Goal: Information Seeking & Learning: Learn about a topic

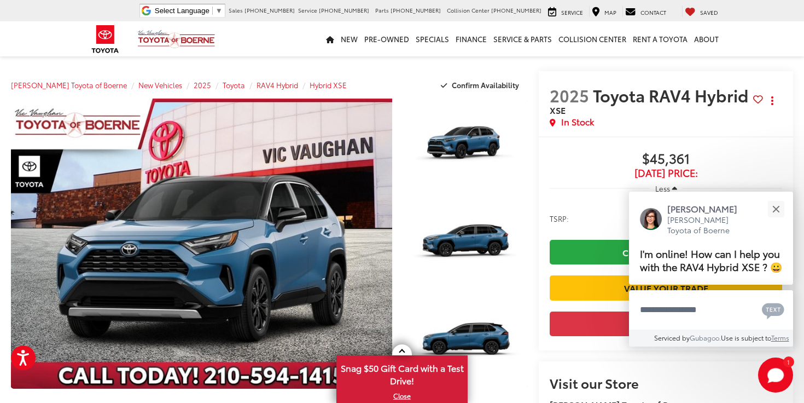
click at [257, 85] on span "RAV4 Hybrid" at bounding box center [278, 85] width 42 height 10
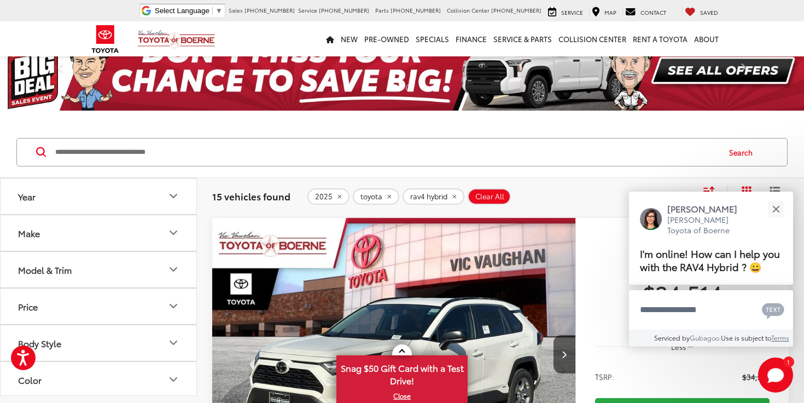
scroll to position [27, 0]
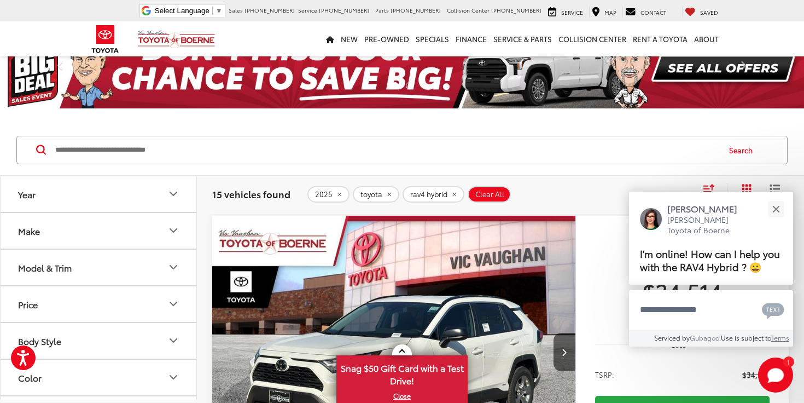
click at [177, 259] on button "Model & Trim" at bounding box center [99, 268] width 197 height 36
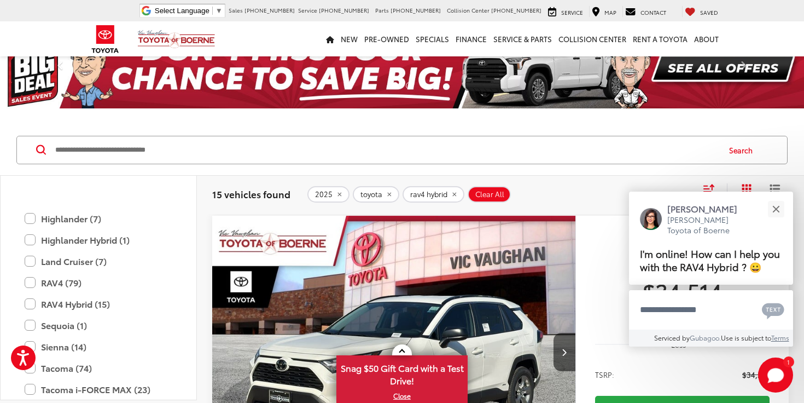
scroll to position [314, 0]
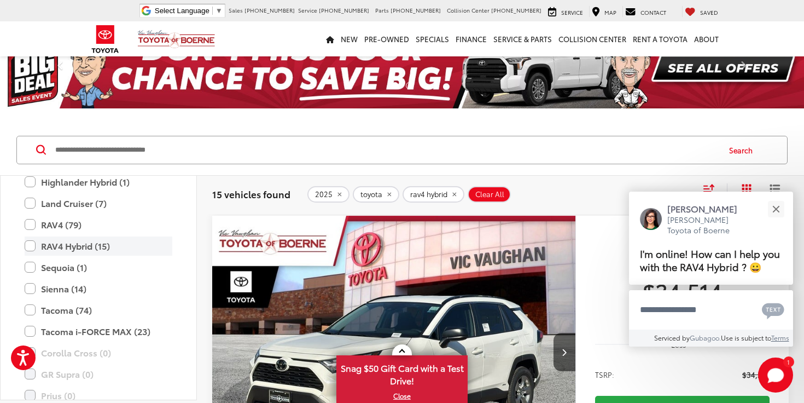
click at [32, 246] on label "RAV4 Hybrid (15)" at bounding box center [99, 245] width 148 height 19
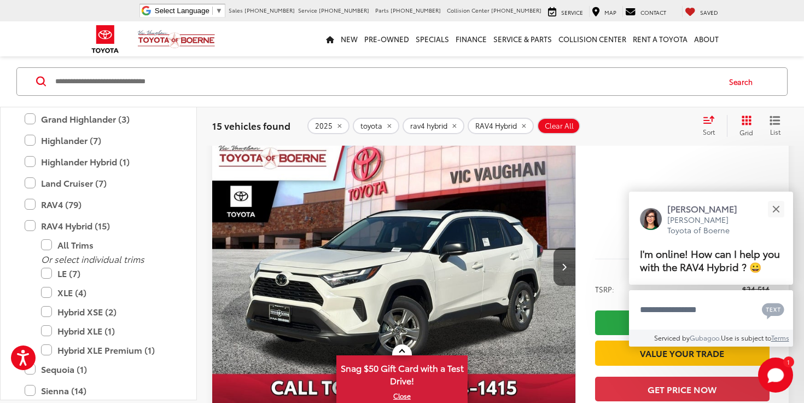
scroll to position [185, 0]
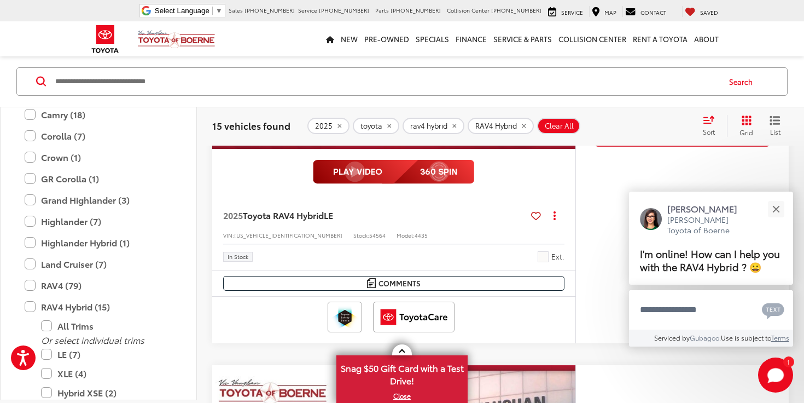
scroll to position [496, 0]
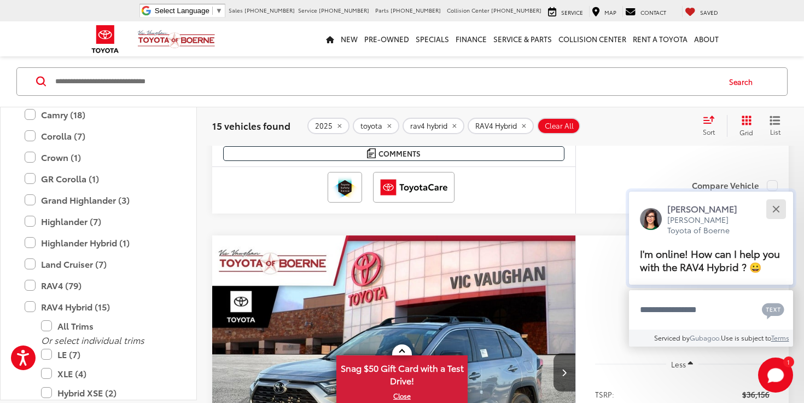
click at [776, 205] on div "Close" at bounding box center [776, 208] width 7 height 7
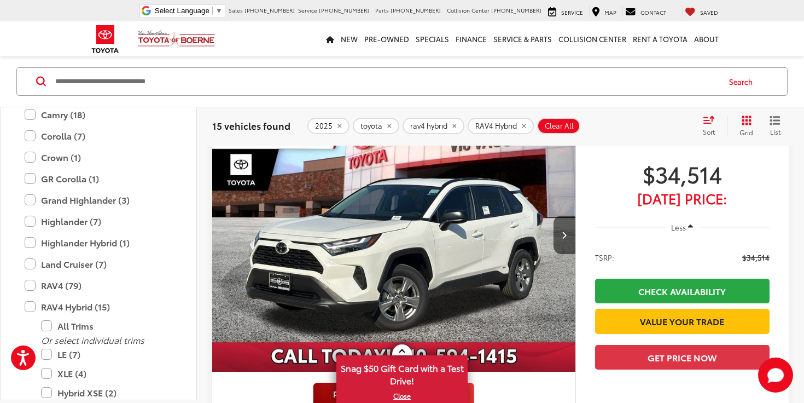
scroll to position [0, 0]
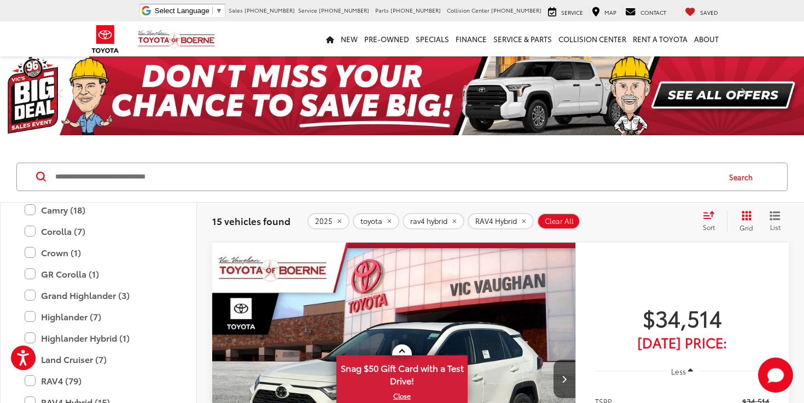
scroll to position [27, 0]
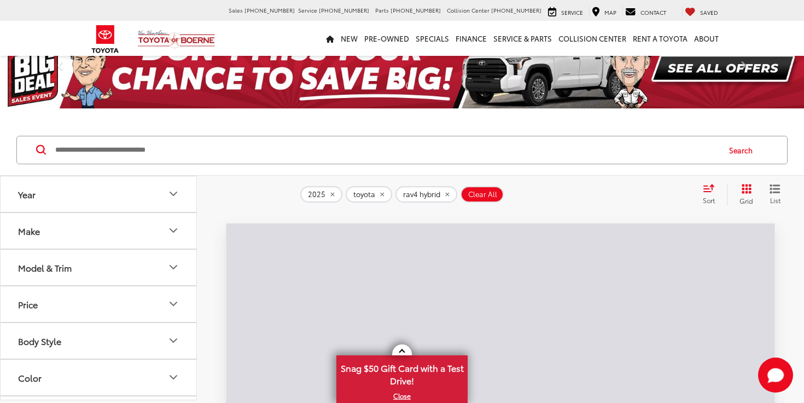
scroll to position [27, 0]
